Goal: Check status: Check status

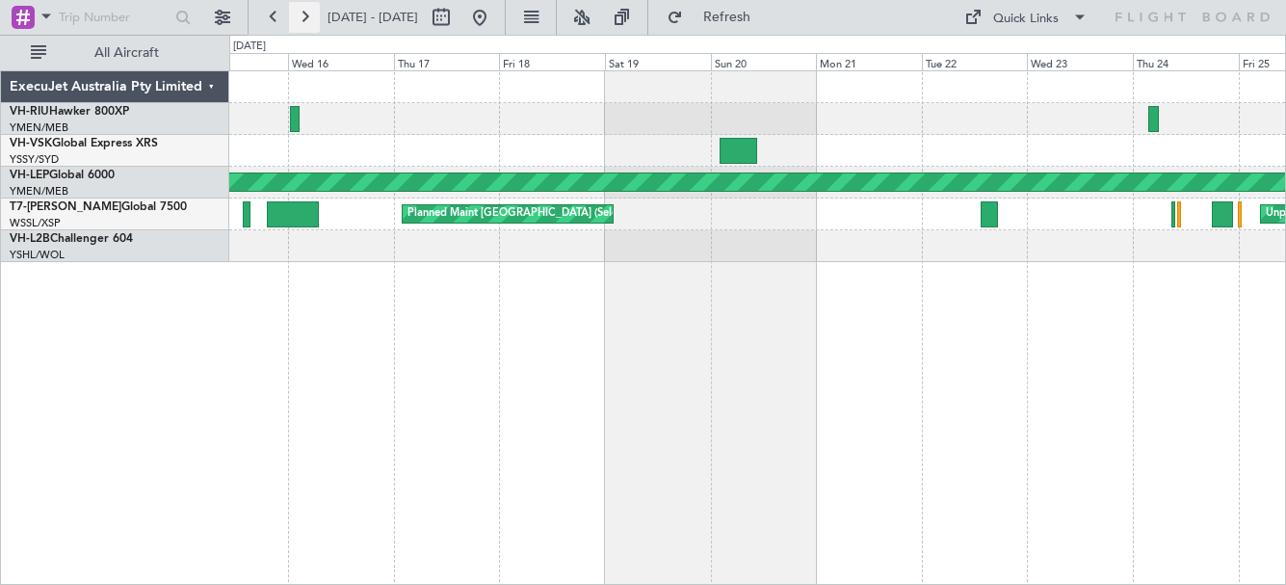
click at [304, 11] on button at bounding box center [304, 17] width 31 height 31
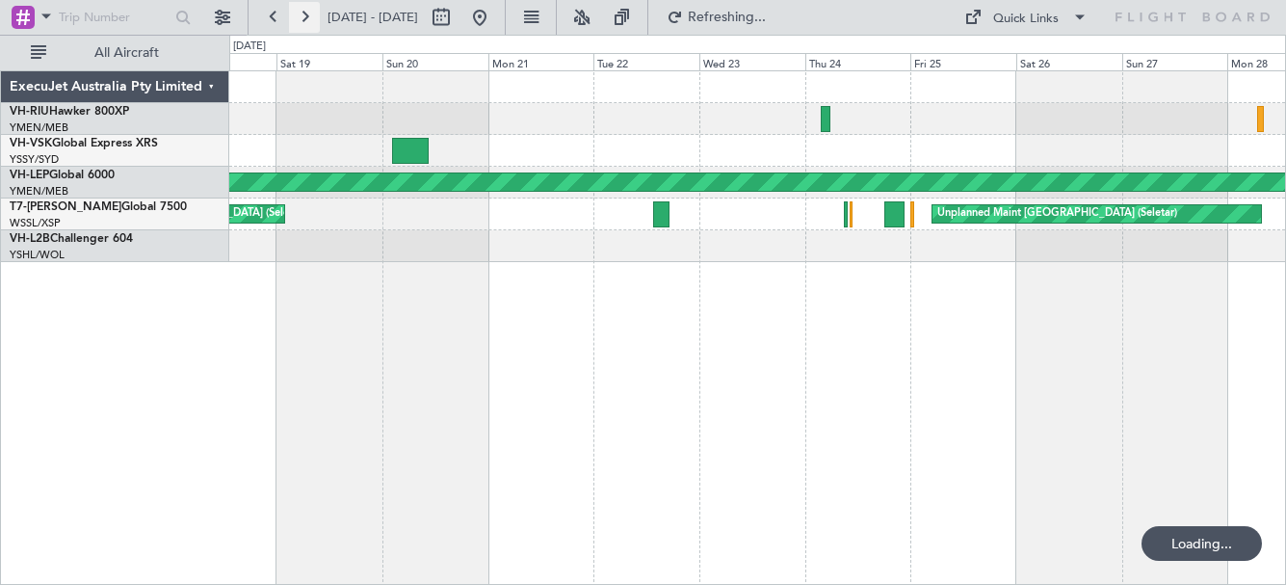
click at [304, 11] on button at bounding box center [304, 17] width 31 height 31
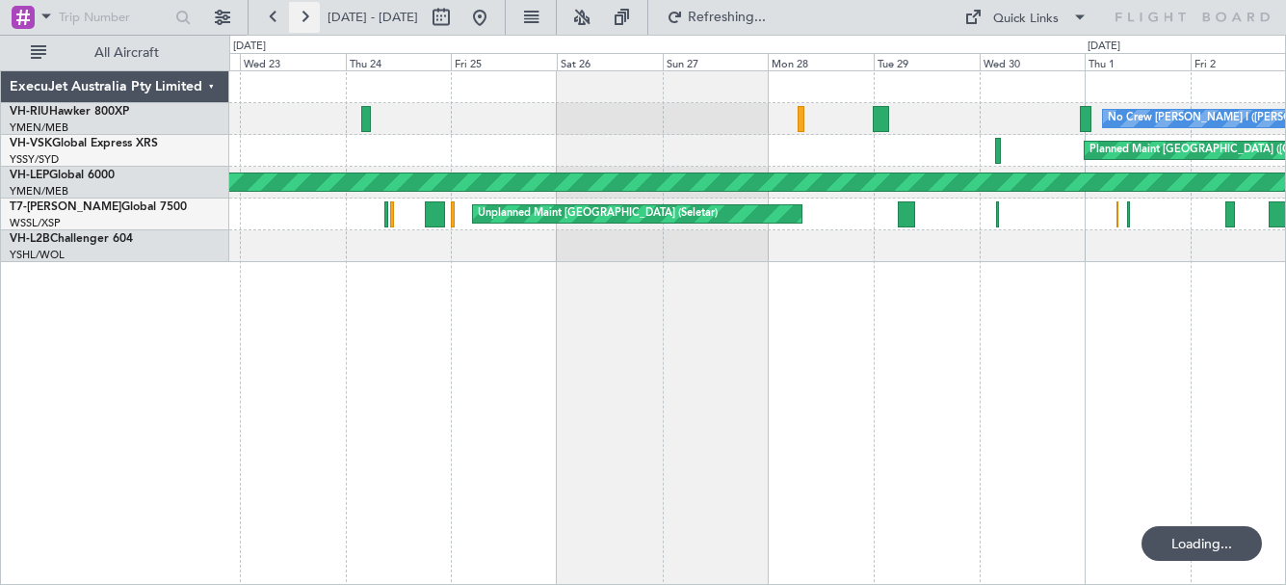
click at [304, 11] on button at bounding box center [304, 17] width 31 height 31
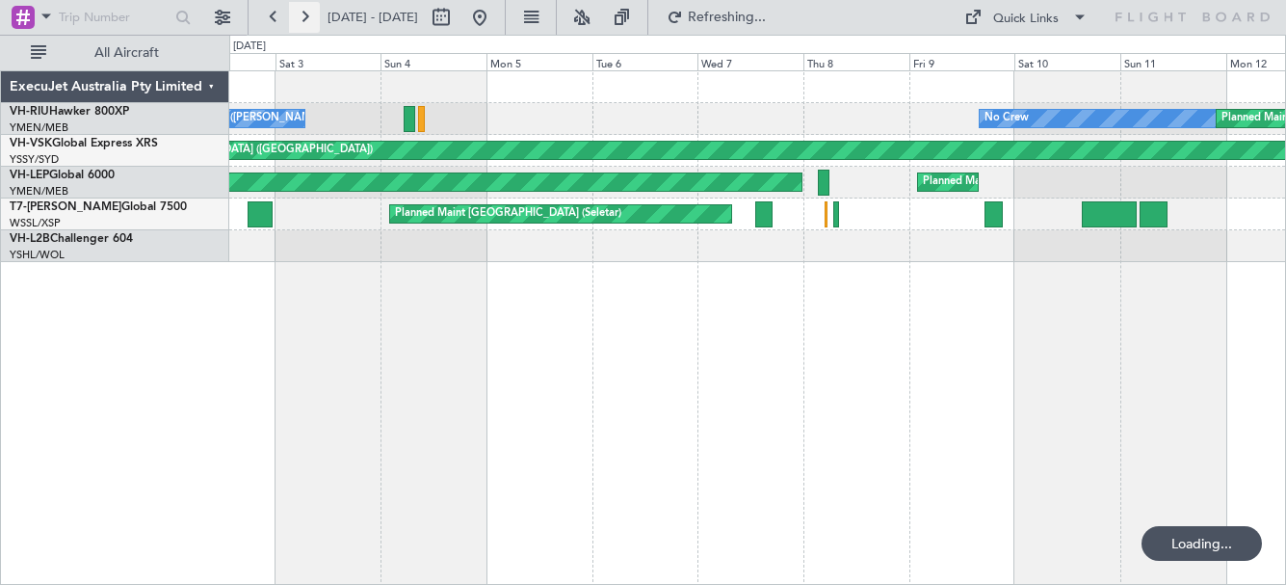
click at [304, 11] on button at bounding box center [304, 17] width 31 height 31
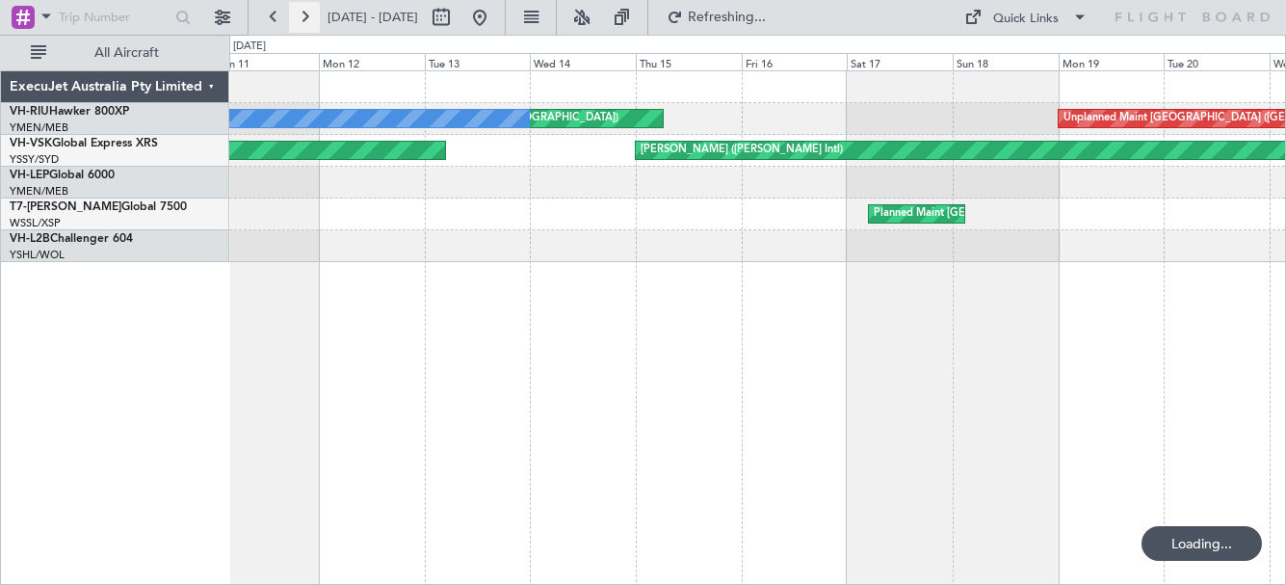
click at [304, 11] on button at bounding box center [304, 17] width 31 height 31
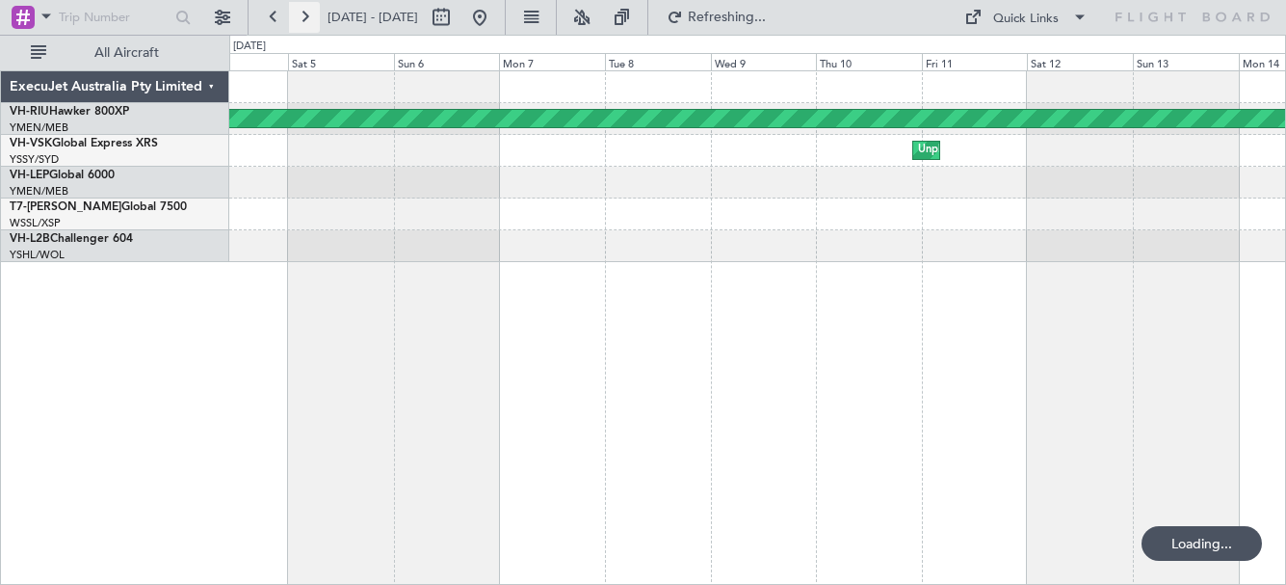
click at [304, 11] on button at bounding box center [304, 17] width 31 height 31
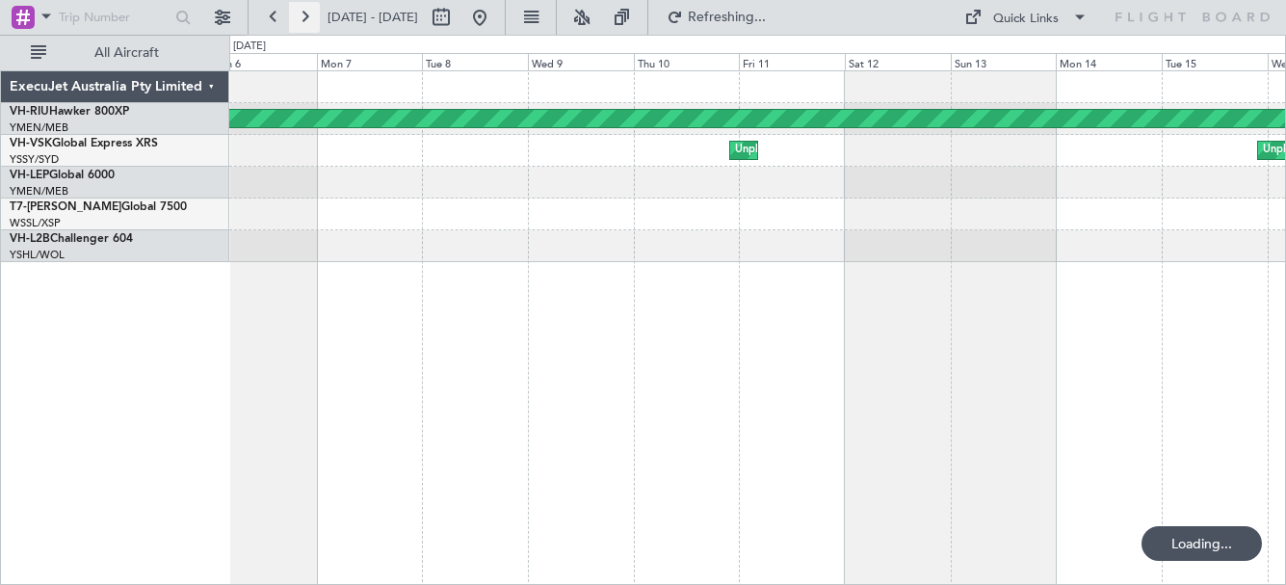
click at [304, 11] on button at bounding box center [304, 17] width 31 height 31
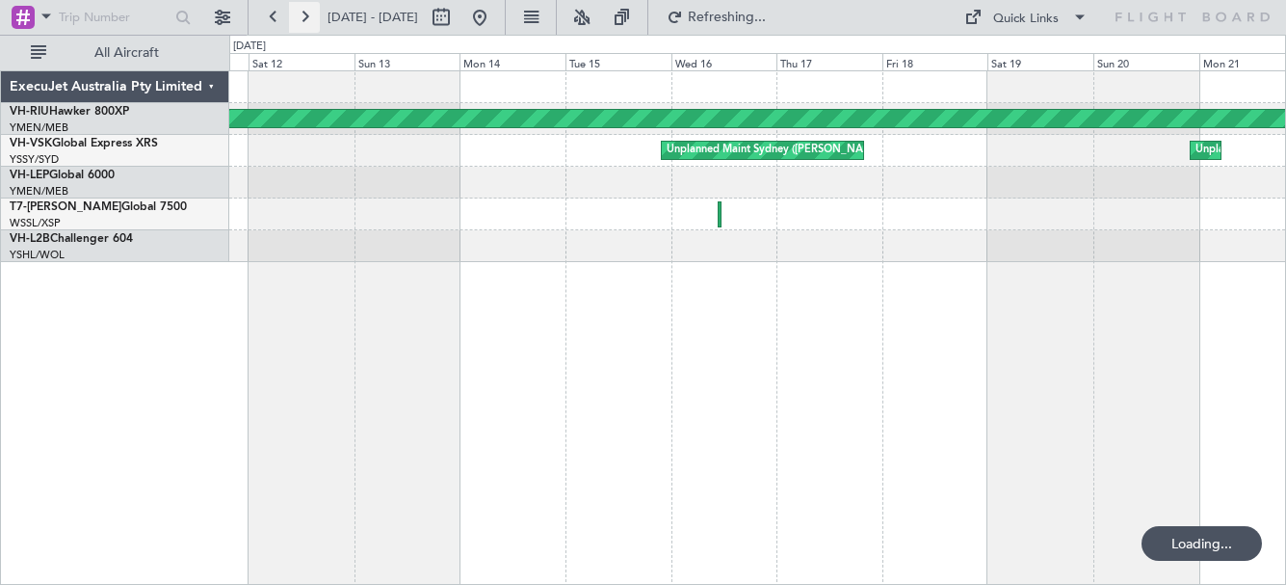
click at [304, 11] on button at bounding box center [304, 17] width 31 height 31
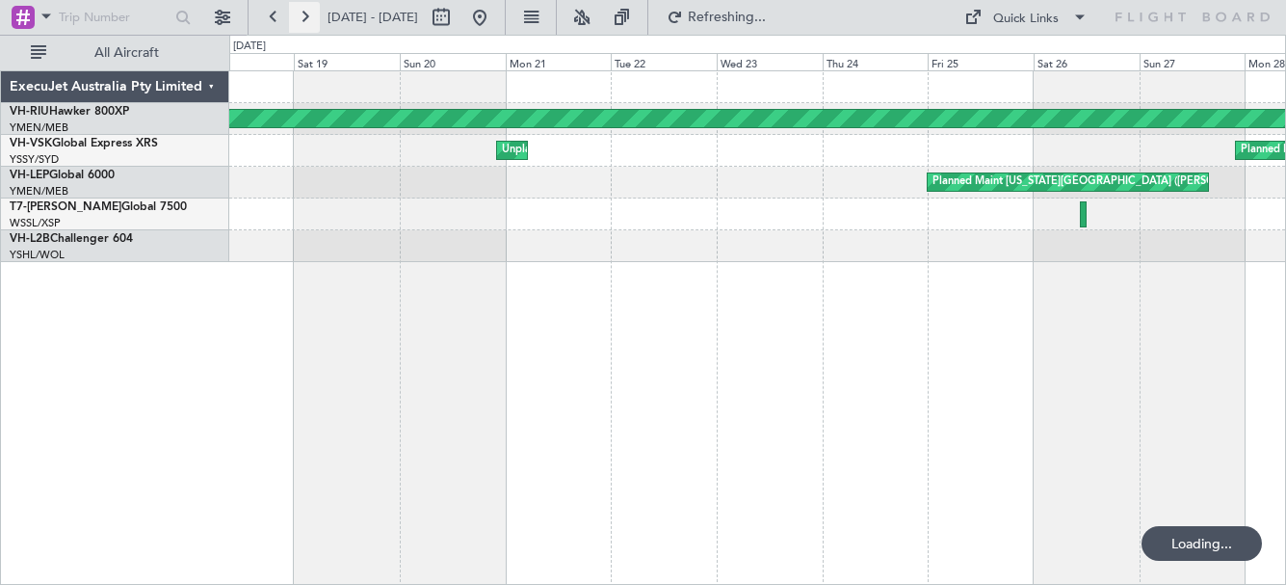
click at [304, 11] on button at bounding box center [304, 17] width 31 height 31
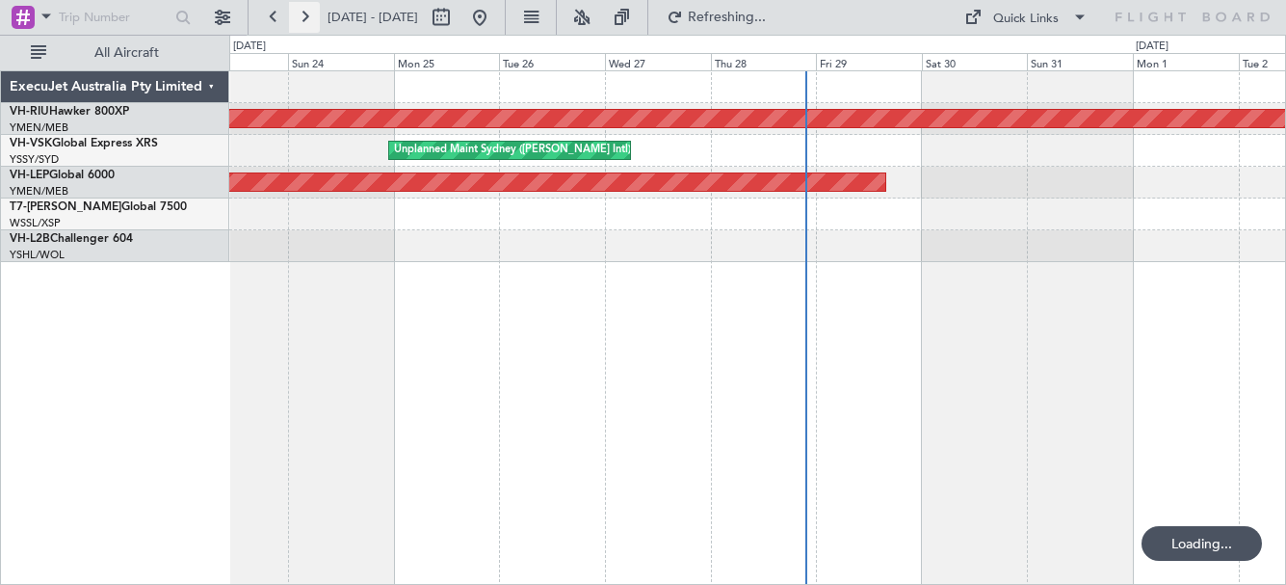
click at [304, 11] on button at bounding box center [304, 17] width 31 height 31
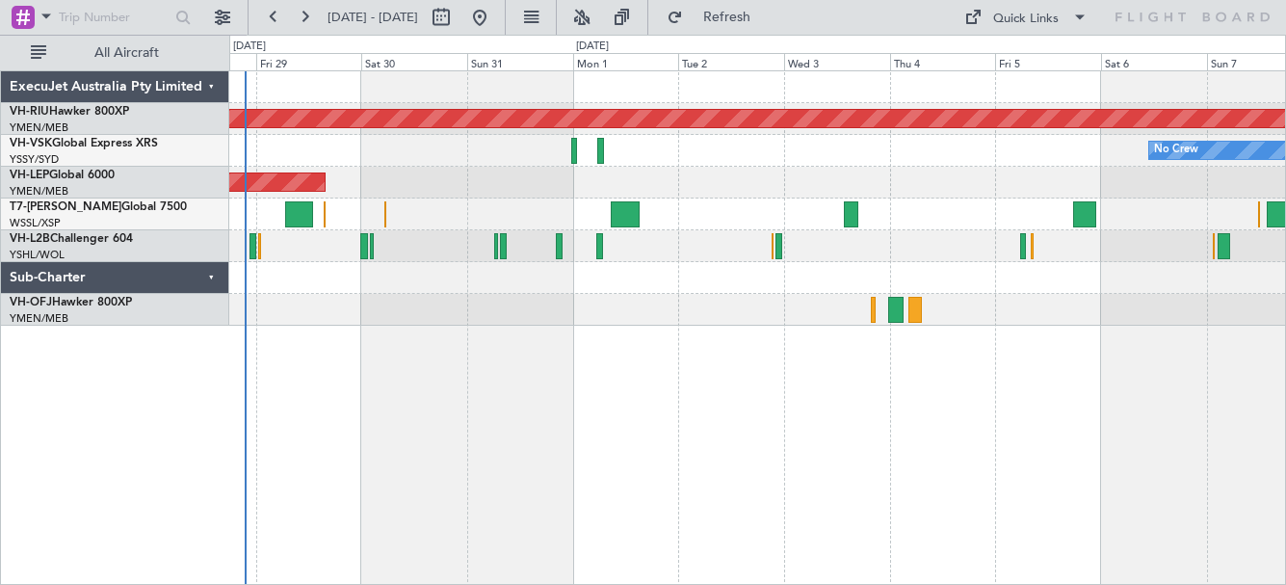
click at [473, 224] on div at bounding box center [757, 214] width 1056 height 32
